Goal: Task Accomplishment & Management: Manage account settings

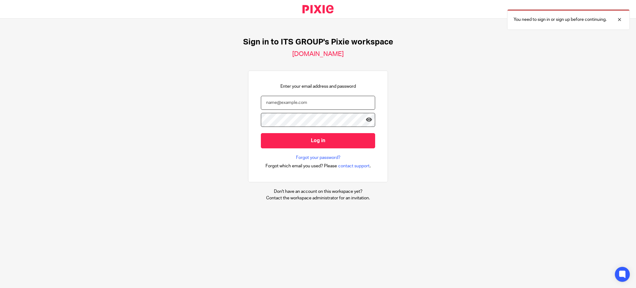
type input "[EMAIL_ADDRESS][DOMAIN_NAME]"
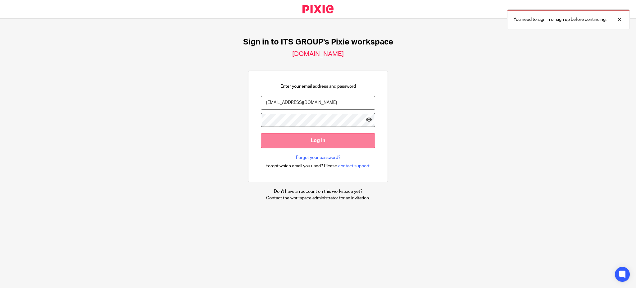
click at [317, 139] on input "Log in" at bounding box center [318, 140] width 114 height 15
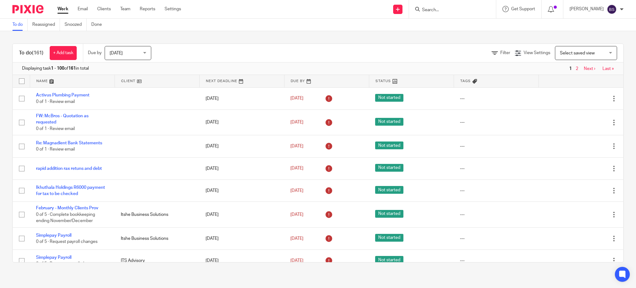
click at [619, 9] on div "Brendon Stone" at bounding box center [597, 9] width 54 height 10
click at [619, 8] on div "[PERSON_NAME]" at bounding box center [597, 9] width 54 height 10
click at [129, 10] on link "Team" at bounding box center [125, 9] width 10 height 6
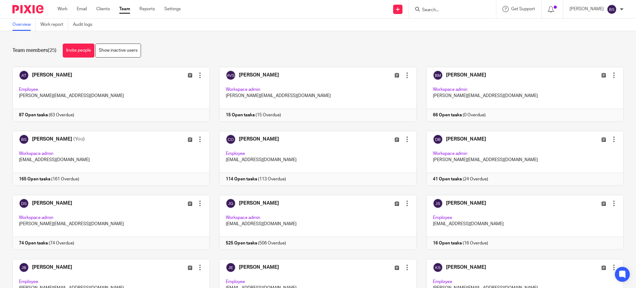
click at [617, 10] on div "[PERSON_NAME]" at bounding box center [597, 9] width 54 height 10
click at [598, 25] on span "My profile" at bounding box center [597, 24] width 19 height 4
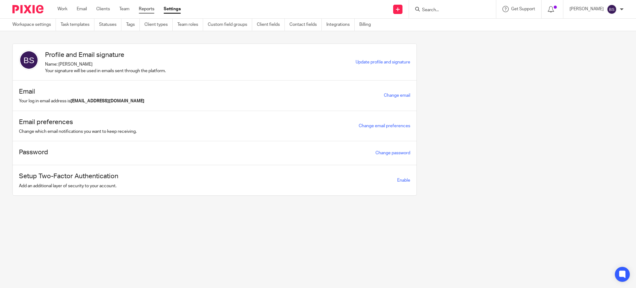
click at [143, 9] on link "Reports" at bounding box center [147, 9] width 16 height 6
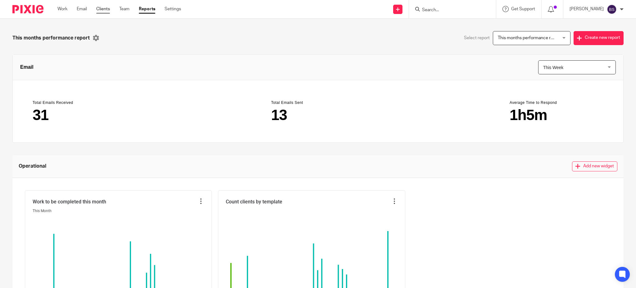
click at [106, 8] on link "Clients" at bounding box center [103, 9] width 14 height 6
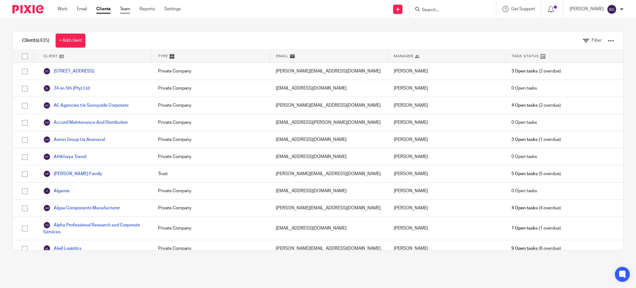
click at [128, 8] on link "Team" at bounding box center [125, 9] width 10 height 6
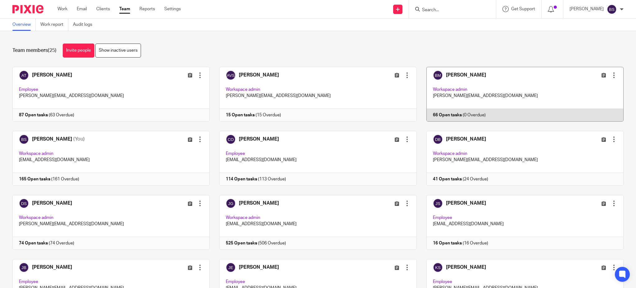
click at [611, 75] on div at bounding box center [614, 75] width 6 height 6
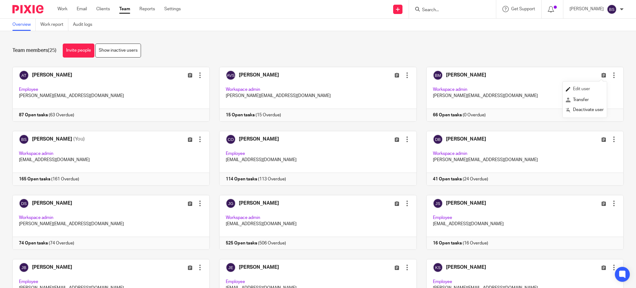
click at [588, 86] on link "Edit user" at bounding box center [585, 88] width 38 height 9
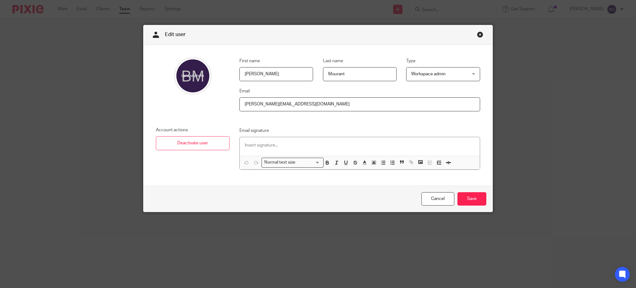
drag, startPoint x: 283, startPoint y: 103, endPoint x: 266, endPoint y: 107, distance: 16.5
click at [266, 107] on input "[PERSON_NAME][EMAIL_ADDRESS][DOMAIN_NAME]" at bounding box center [359, 104] width 241 height 14
click at [304, 108] on input "[PERSON_NAME][EMAIL_ADDRESS][DOMAIN_NAME]" at bounding box center [359, 104] width 241 height 14
type input "[PERSON_NAME][EMAIL_ADDRESS][DOMAIN_NAME]"
click at [476, 197] on input "Save" at bounding box center [471, 198] width 29 height 13
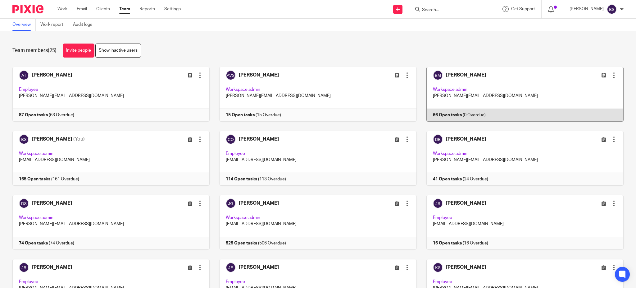
click at [529, 89] on link at bounding box center [520, 94] width 207 height 55
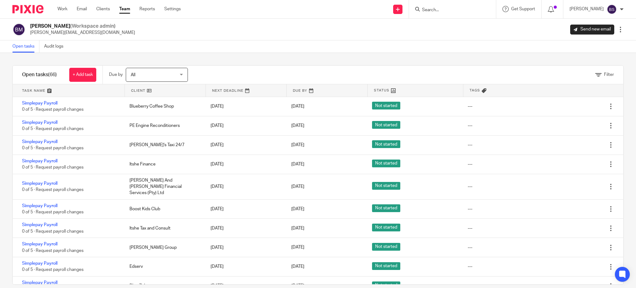
click at [124, 8] on link "Team" at bounding box center [124, 9] width 11 height 6
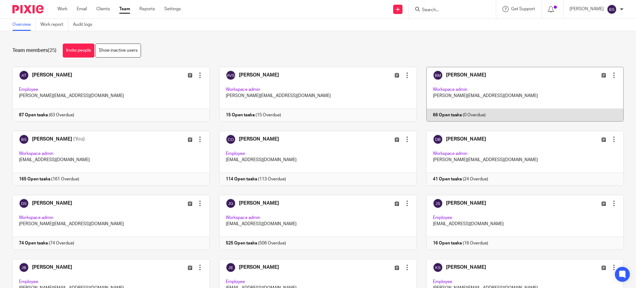
click at [611, 76] on div at bounding box center [614, 75] width 6 height 6
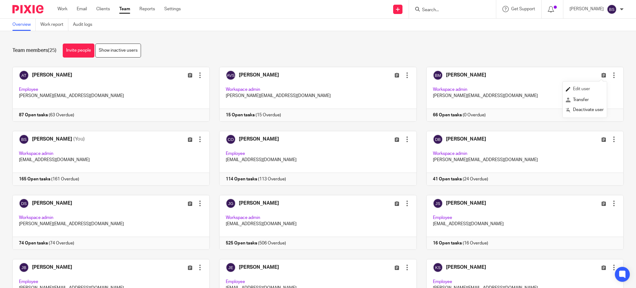
click at [585, 87] on span "Edit user" at bounding box center [581, 89] width 17 height 4
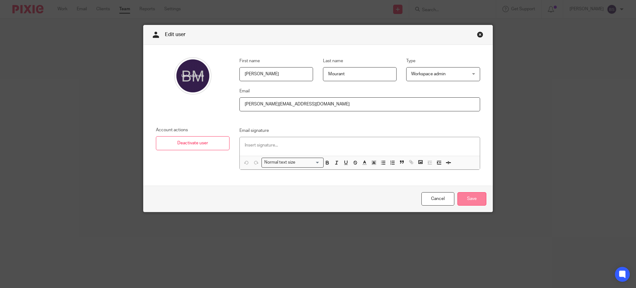
click at [471, 196] on input "Save" at bounding box center [471, 198] width 29 height 13
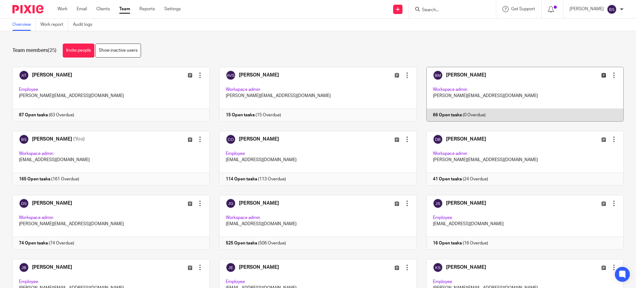
click at [602, 75] on icon at bounding box center [604, 75] width 5 height 5
click at [490, 88] on link at bounding box center [520, 94] width 207 height 55
click at [611, 74] on div at bounding box center [614, 75] width 6 height 6
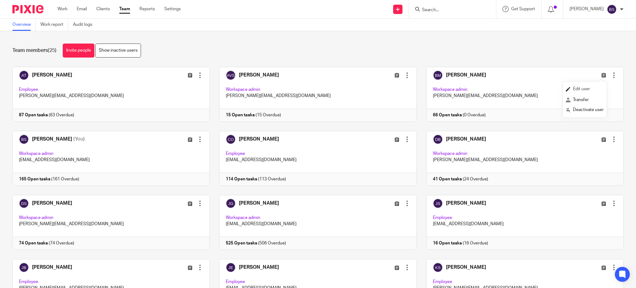
click at [583, 85] on link "Edit user" at bounding box center [585, 88] width 38 height 9
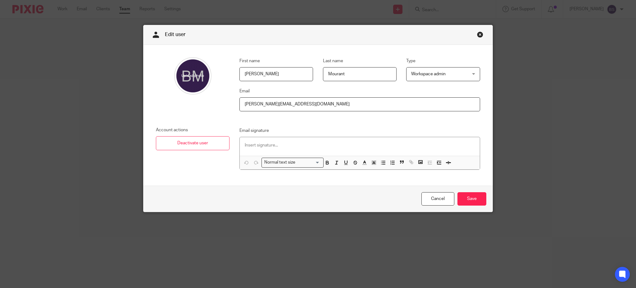
drag, startPoint x: 267, startPoint y: 103, endPoint x: 293, endPoint y: 112, distance: 27.3
click at [269, 103] on input "[PERSON_NAME][EMAIL_ADDRESS][DOMAIN_NAME]" at bounding box center [359, 104] width 241 height 14
type input "[PERSON_NAME][EMAIL_ADDRESS][DOMAIN_NAME]"
click at [462, 194] on input "Save" at bounding box center [471, 198] width 29 height 13
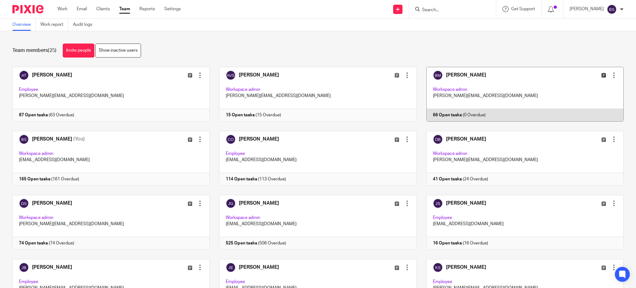
click at [602, 75] on icon at bounding box center [604, 75] width 5 height 5
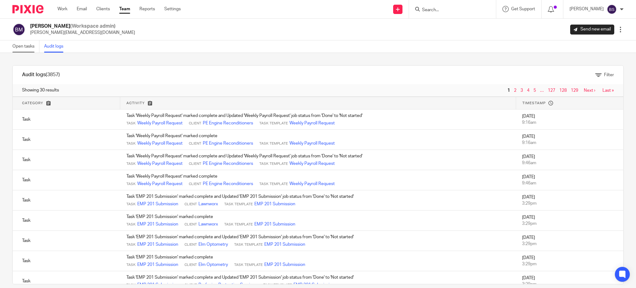
click at [31, 46] on link "Open tasks" at bounding box center [25, 46] width 27 height 12
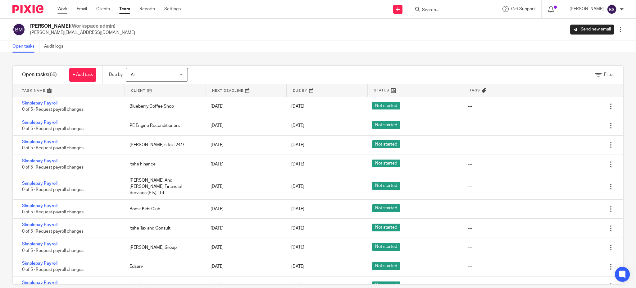
click at [64, 6] on link "Work" at bounding box center [62, 9] width 10 height 6
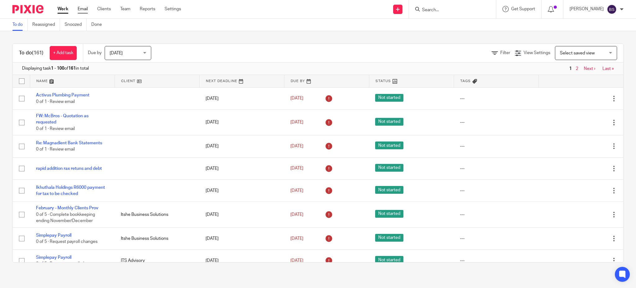
click at [86, 9] on link "Email" at bounding box center [83, 9] width 10 height 6
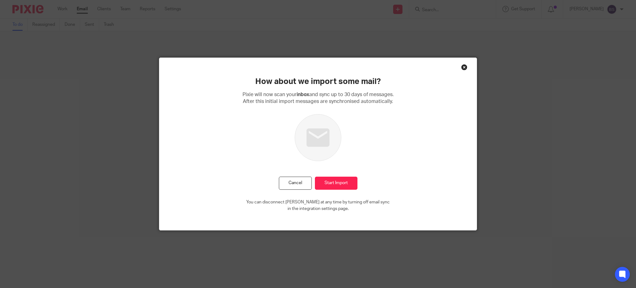
click at [461, 69] on div "Close this dialog window" at bounding box center [464, 67] width 6 height 6
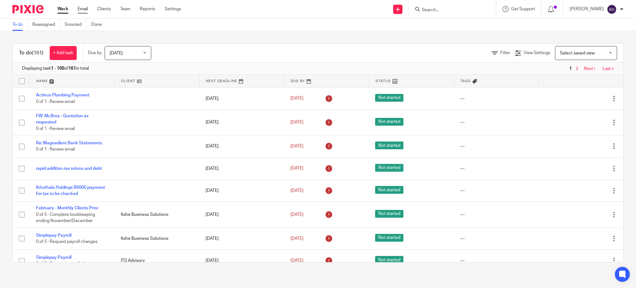
click at [86, 8] on link "Email" at bounding box center [83, 9] width 10 height 6
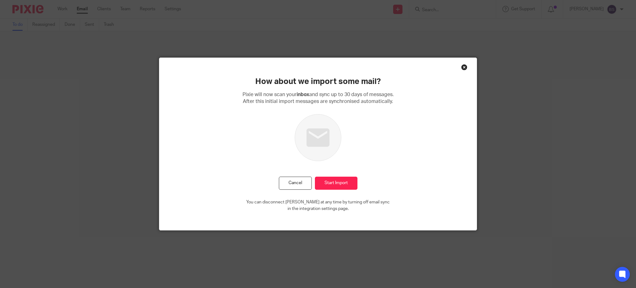
click at [464, 68] on div "Close this dialog window" at bounding box center [464, 67] width 6 height 6
drag, startPoint x: 462, startPoint y: 68, endPoint x: 395, endPoint y: 54, distance: 69.0
click at [461, 68] on div "Close this dialog window" at bounding box center [464, 67] width 6 height 6
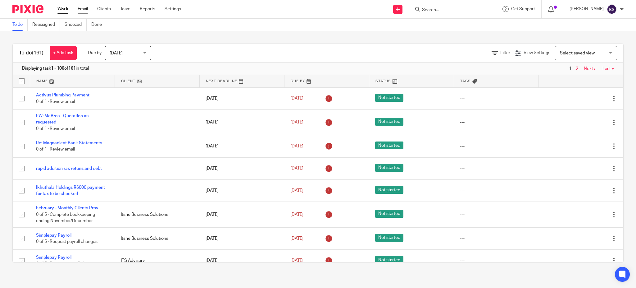
click at [88, 6] on link "Email" at bounding box center [83, 9] width 10 height 6
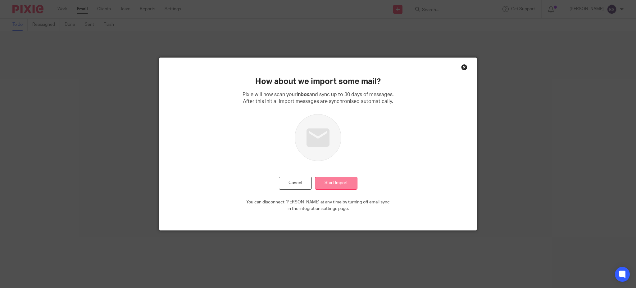
click at [340, 184] on input "Start Import" at bounding box center [336, 182] width 43 height 13
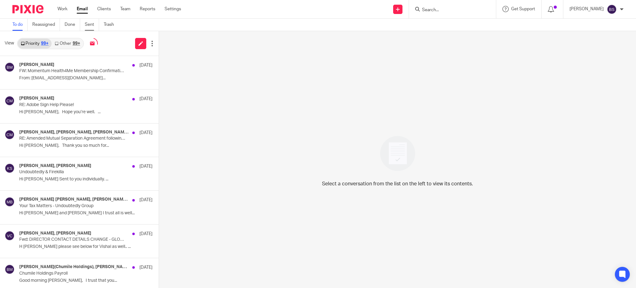
click at [94, 26] on link "Sent" at bounding box center [92, 25] width 14 height 12
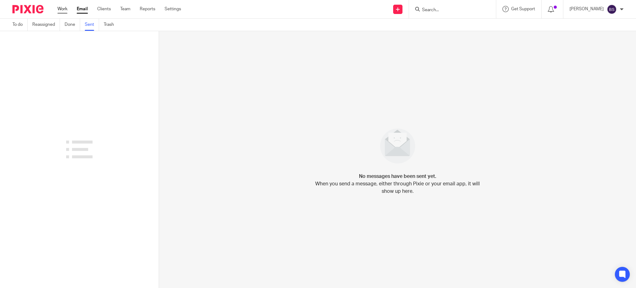
drag, startPoint x: 57, startPoint y: 4, endPoint x: 62, endPoint y: 9, distance: 7.3
click at [57, 4] on div "Work Email Clients Team Reports Settings Work Email Clients Team Reports Settin…" at bounding box center [120, 9] width 139 height 18
click at [63, 9] on link "Work" at bounding box center [62, 9] width 10 height 6
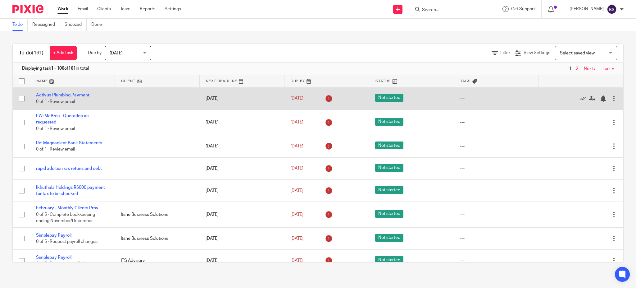
click at [611, 98] on div at bounding box center [614, 98] width 6 height 6
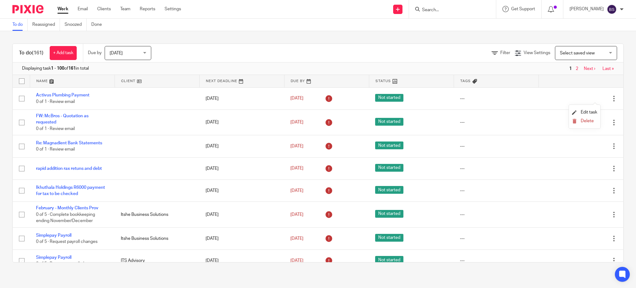
click at [413, 41] on div "To do (161) + Add task Due by [DATE] [DATE] [DATE] [DATE] This week Next week T…" at bounding box center [318, 152] width 636 height 243
